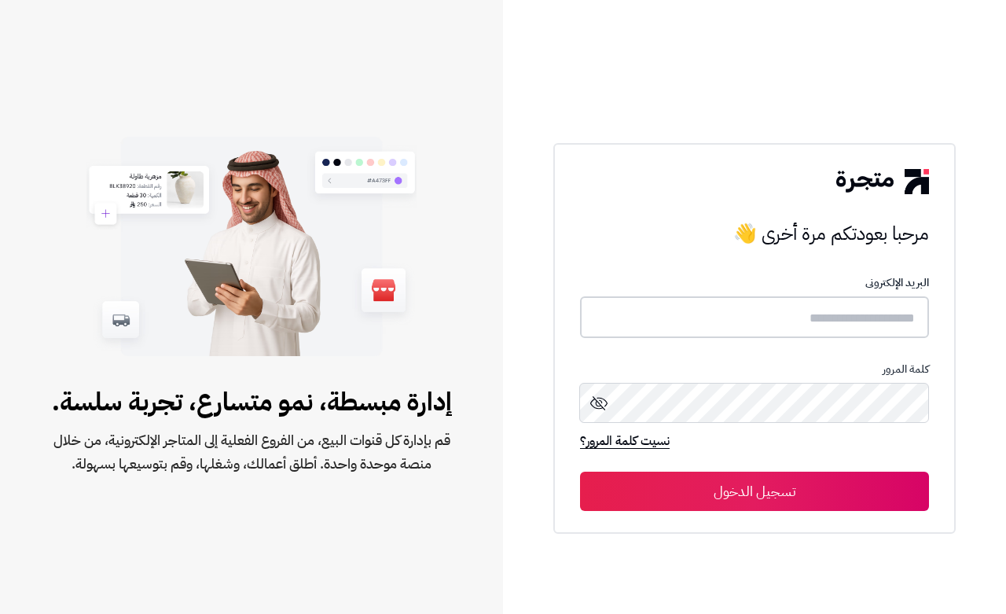
click at [863, 310] on input "text" at bounding box center [754, 317] width 349 height 42
type input "******"
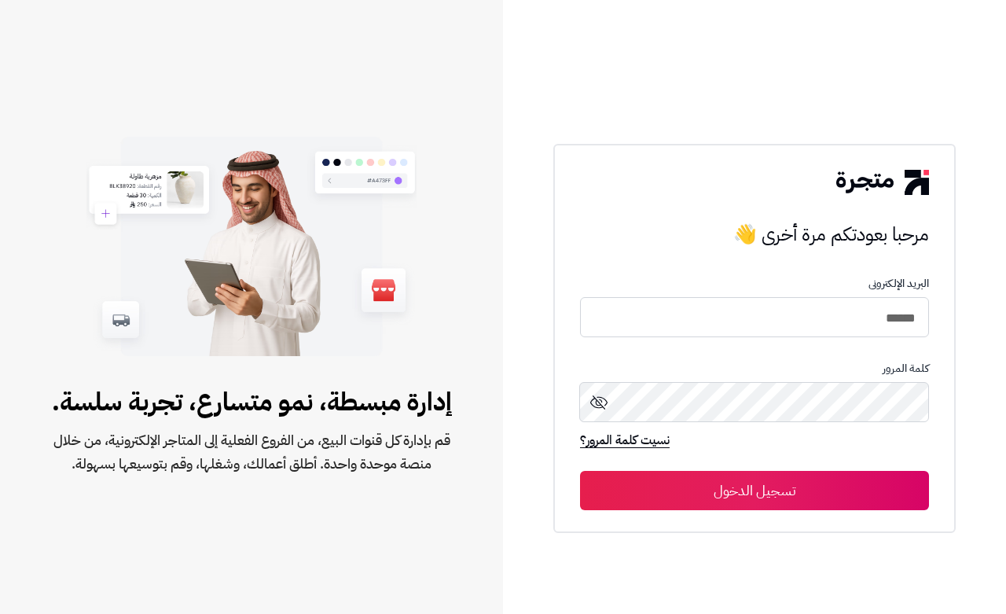
click at [849, 482] on button "تسجيل الدخول" at bounding box center [754, 490] width 349 height 39
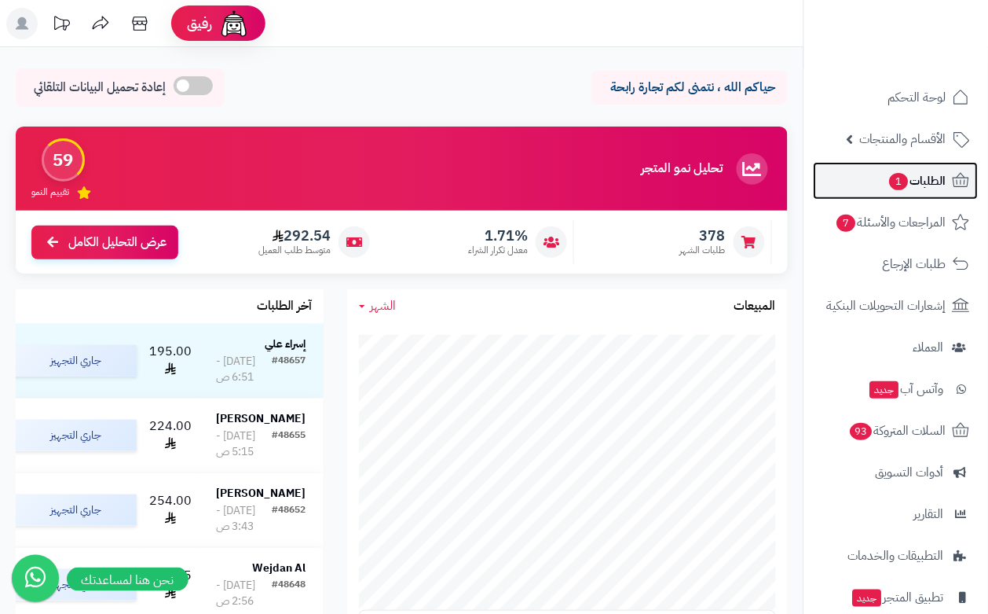
click at [929, 186] on span "الطلبات 1" at bounding box center [917, 181] width 58 height 22
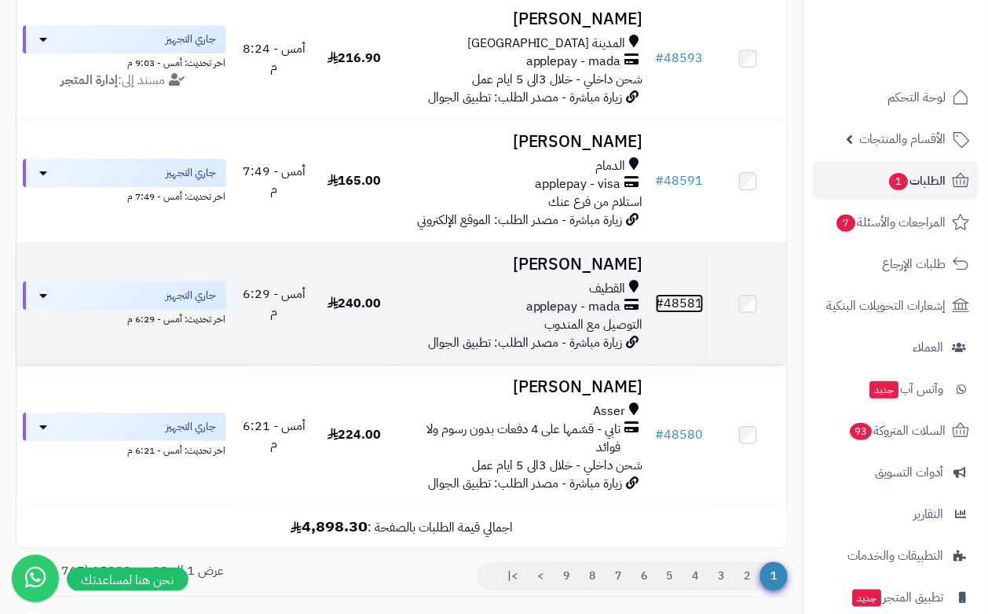
scroll to position [2455, 0]
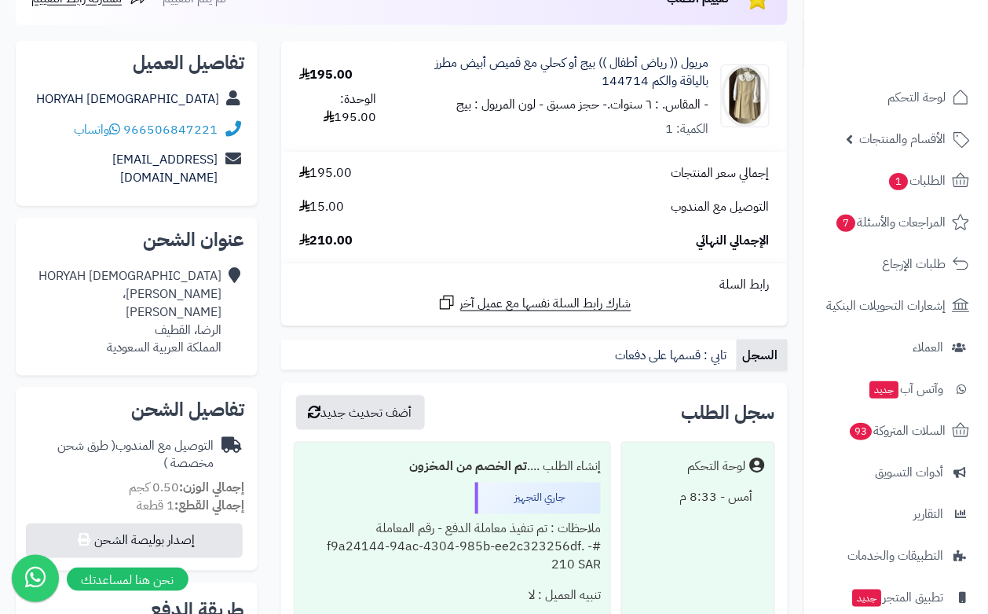
scroll to position [98, 0]
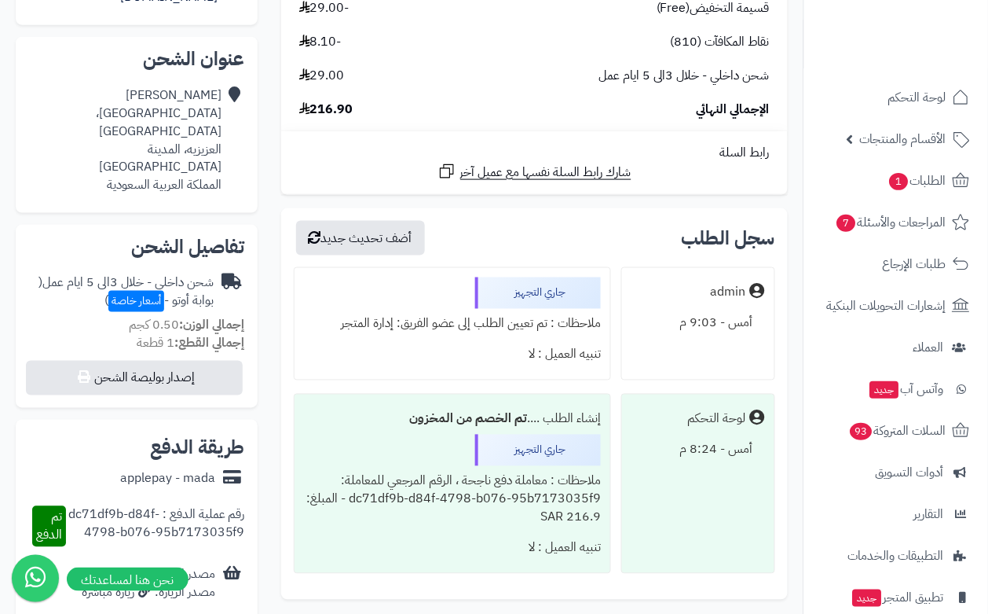
scroll to position [393, 0]
